Goal: Book appointment/travel/reservation

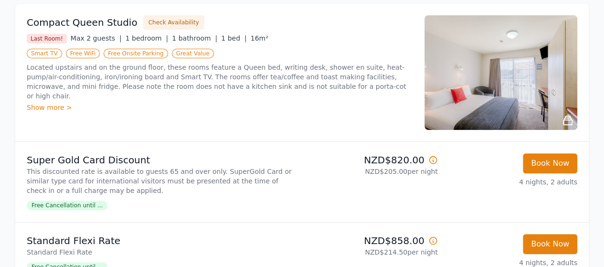
scroll to position [191, 0]
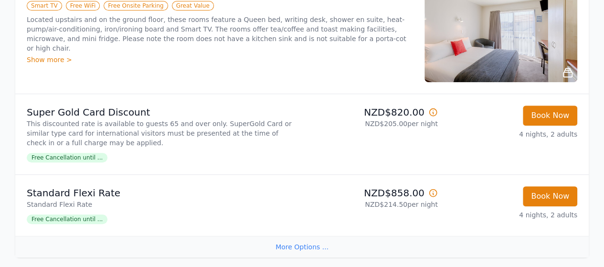
click at [92, 220] on span "Free Cancellation until ..." at bounding box center [67, 219] width 81 height 10
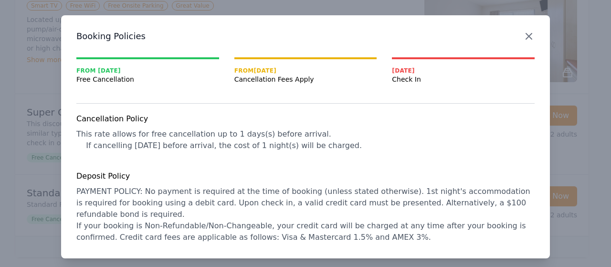
click at [528, 34] on icon "button" at bounding box center [528, 36] width 11 height 11
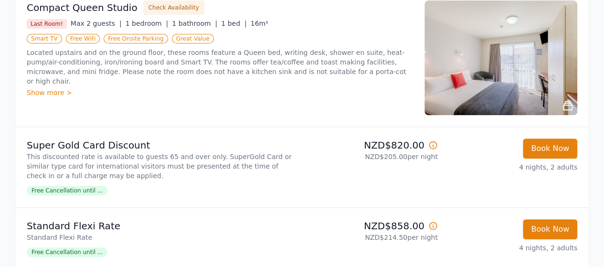
scroll to position [143, 0]
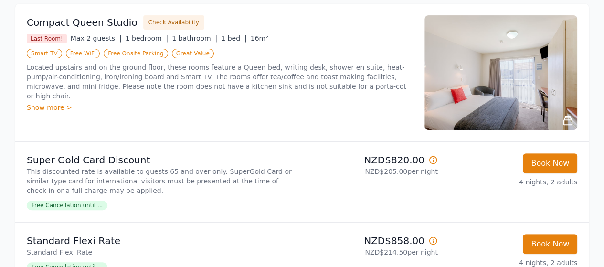
click at [49, 103] on div "Show more >" at bounding box center [220, 108] width 386 height 10
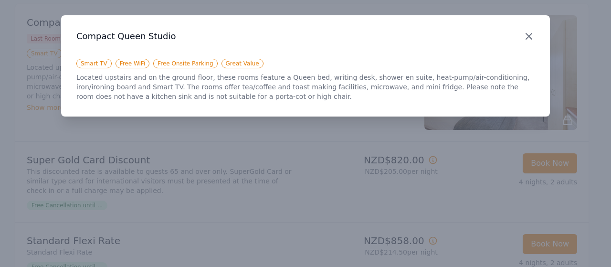
click at [525, 36] on icon "button" at bounding box center [528, 36] width 11 height 11
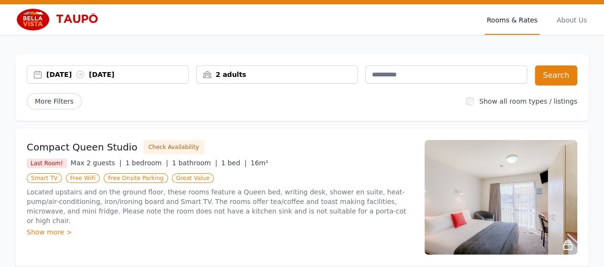
scroll to position [7, 0]
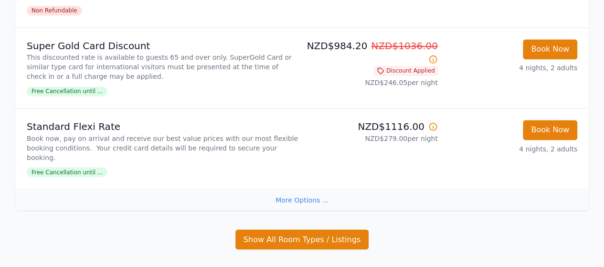
scroll to position [812, 0]
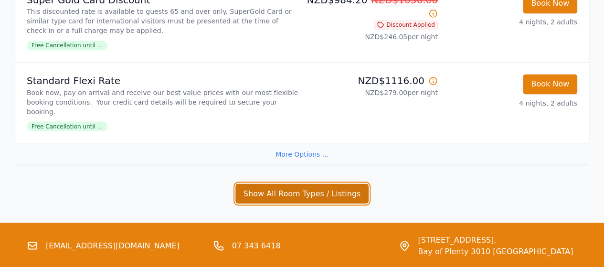
click at [313, 183] on button "Show All Room Types / Listings" at bounding box center [302, 193] width 134 height 20
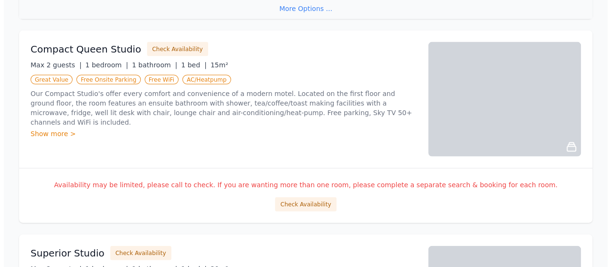
scroll to position [955, 0]
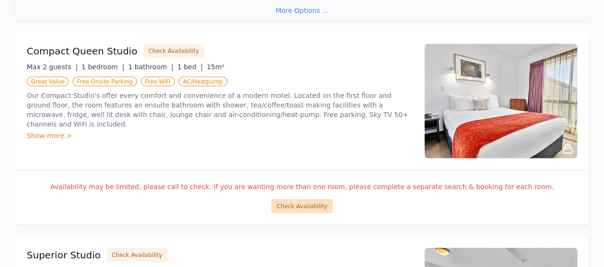
click at [317, 199] on button "Check Availability" at bounding box center [301, 206] width 61 height 14
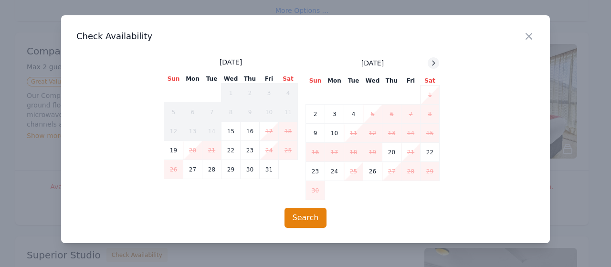
click at [430, 63] on icon at bounding box center [434, 63] width 8 height 8
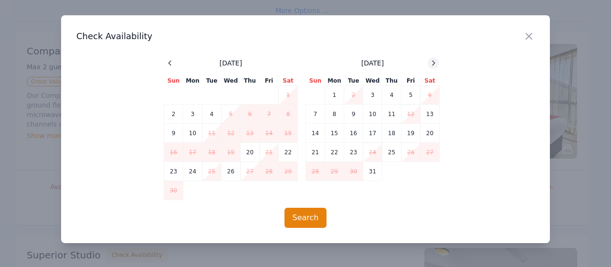
click at [430, 63] on icon at bounding box center [434, 63] width 8 height 8
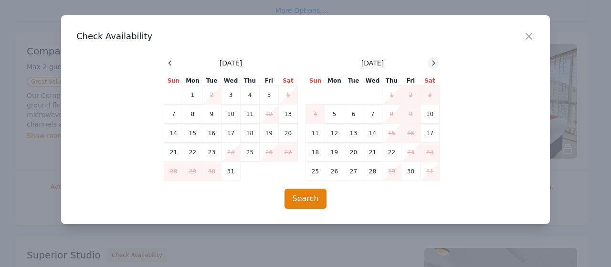
click at [430, 63] on icon at bounding box center [434, 63] width 8 height 8
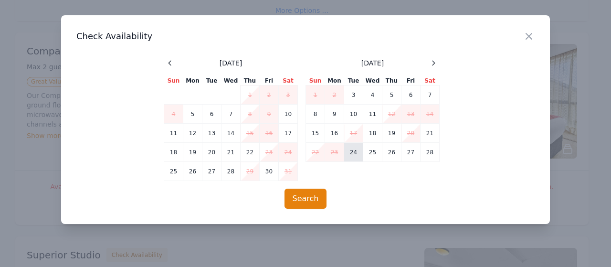
click at [356, 154] on td "24" at bounding box center [353, 152] width 19 height 19
click at [408, 153] on td "27" at bounding box center [411, 152] width 19 height 19
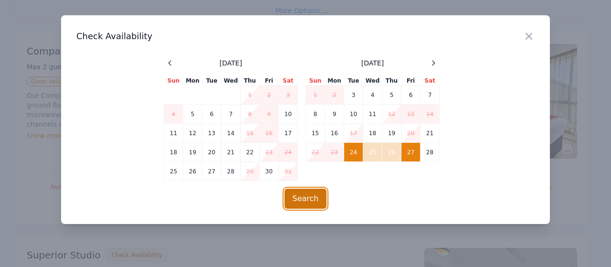
click at [309, 205] on button "Search" at bounding box center [306, 199] width 43 height 20
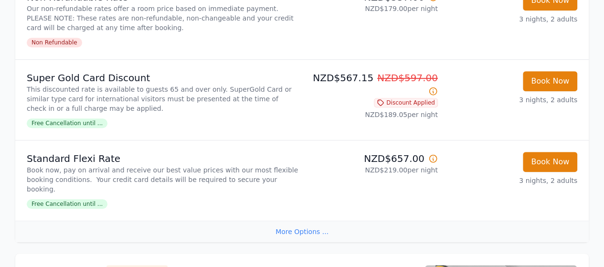
scroll to position [334, 0]
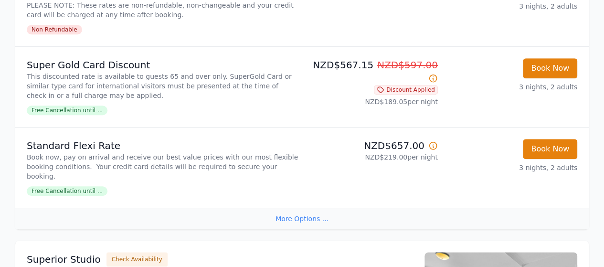
click at [326, 209] on div "More Options ..." at bounding box center [302, 218] width 574 height 21
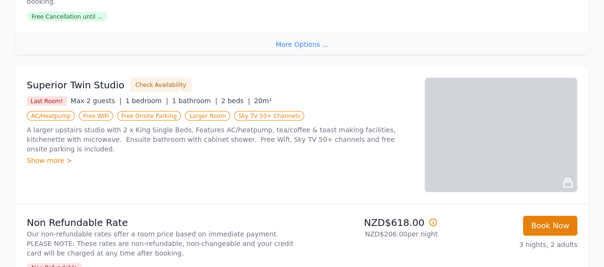
scroll to position [955, 0]
